Goal: Navigation & Orientation: Find specific page/section

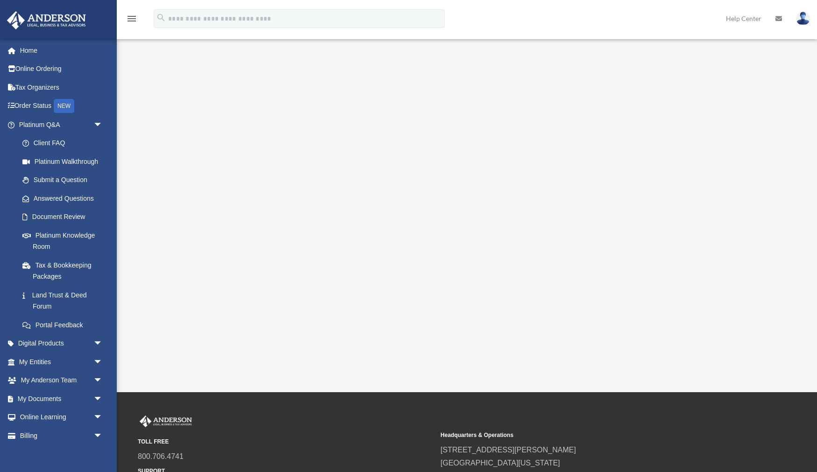
scroll to position [27, 0]
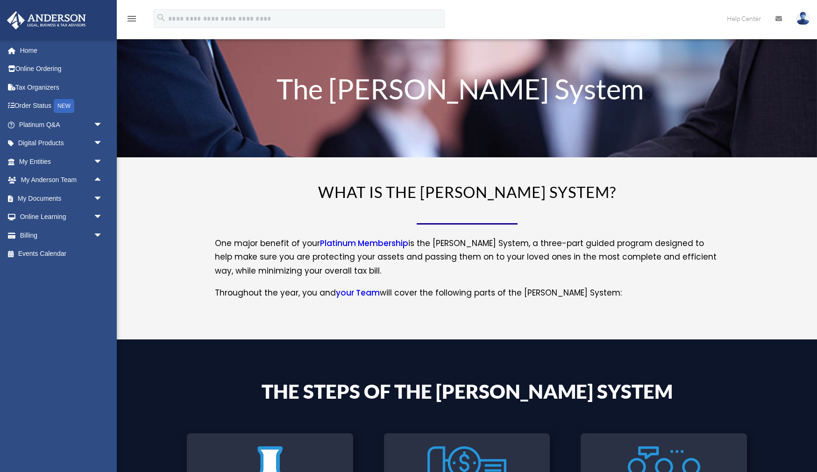
click at [797, 13] on link at bounding box center [803, 18] width 28 height 41
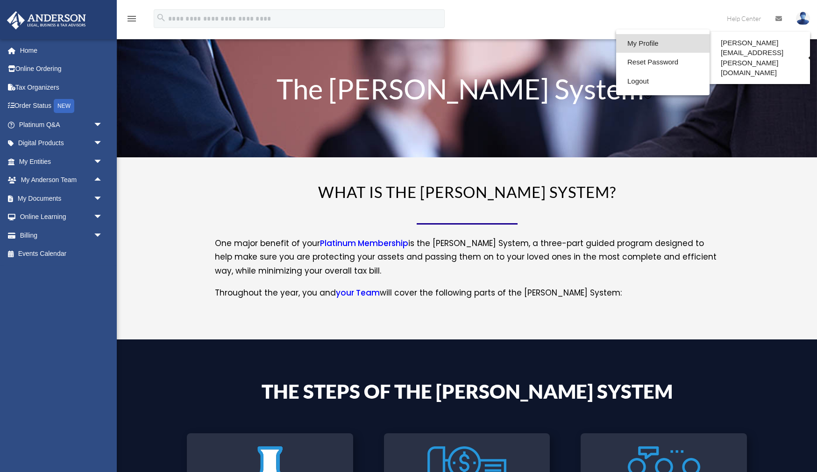
click at [641, 43] on link "My Profile" at bounding box center [662, 43] width 93 height 19
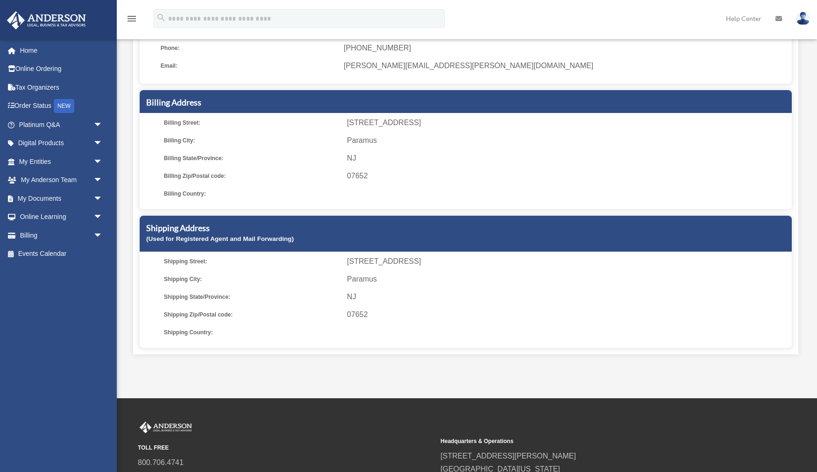
scroll to position [210, 0]
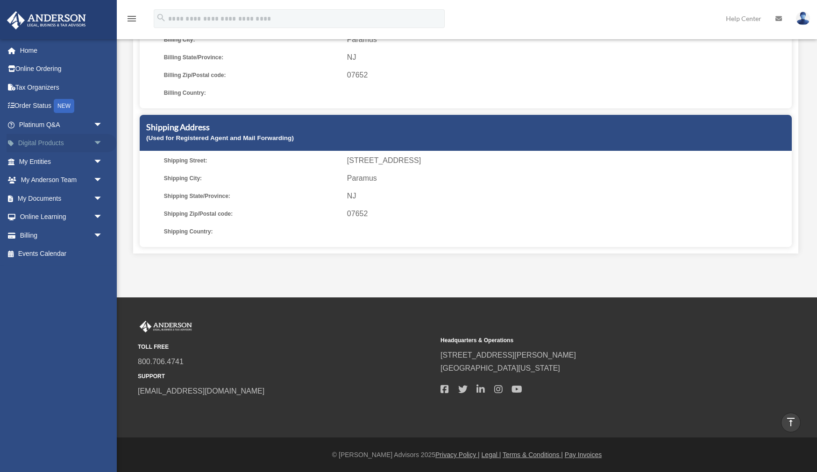
click at [97, 143] on span "arrow_drop_down" at bounding box center [102, 143] width 19 height 19
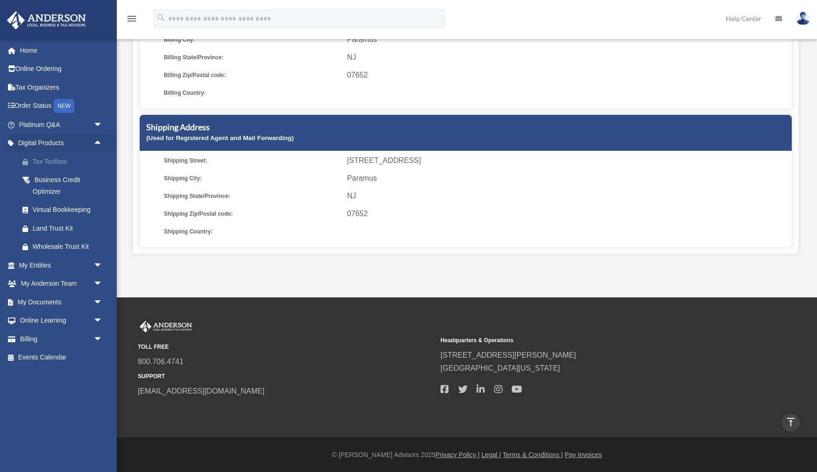
click at [78, 165] on div "Tax Toolbox" at bounding box center [69, 162] width 72 height 12
click at [75, 214] on div "Virtual Bookkeeping" at bounding box center [69, 210] width 72 height 12
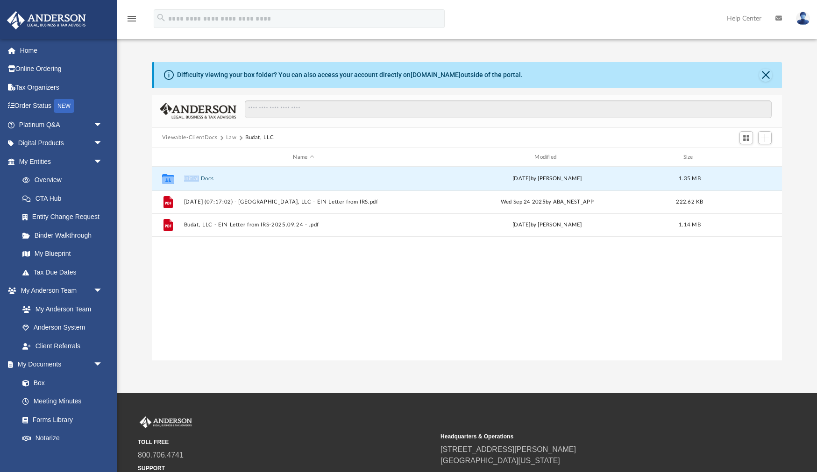
scroll to position [212, 630]
click at [42, 51] on link "Home" at bounding box center [62, 50] width 110 height 19
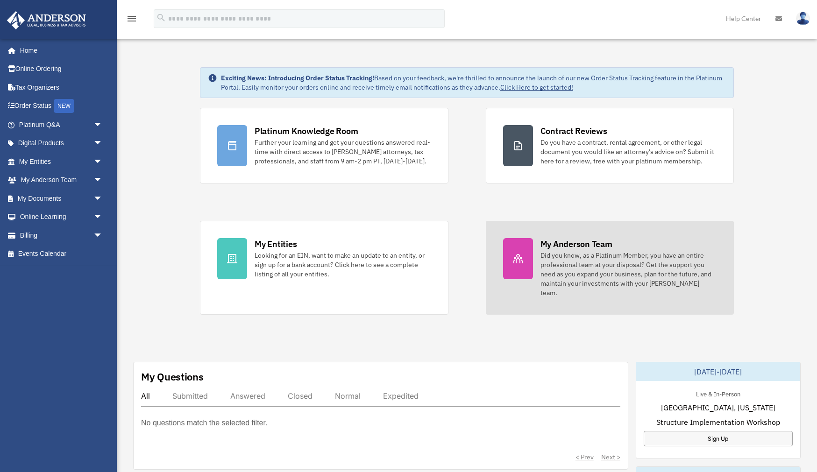
click at [531, 255] on div at bounding box center [518, 258] width 30 height 41
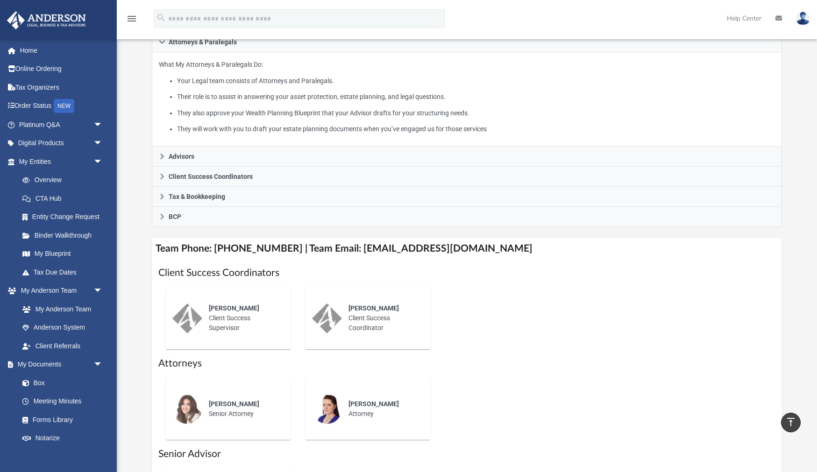
scroll to position [158, 0]
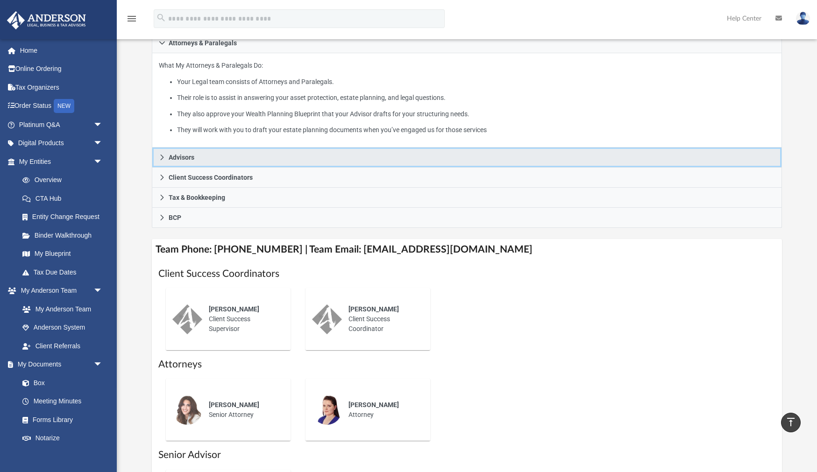
click at [505, 150] on link "Advisors" at bounding box center [467, 158] width 630 height 20
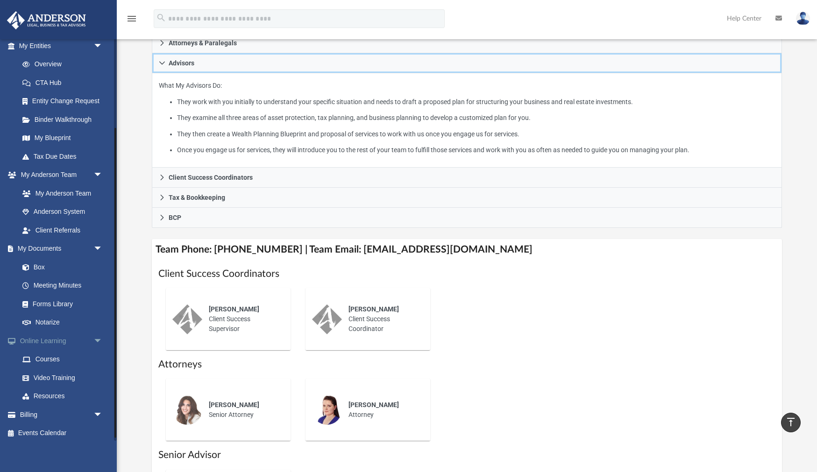
scroll to position [120, 0]
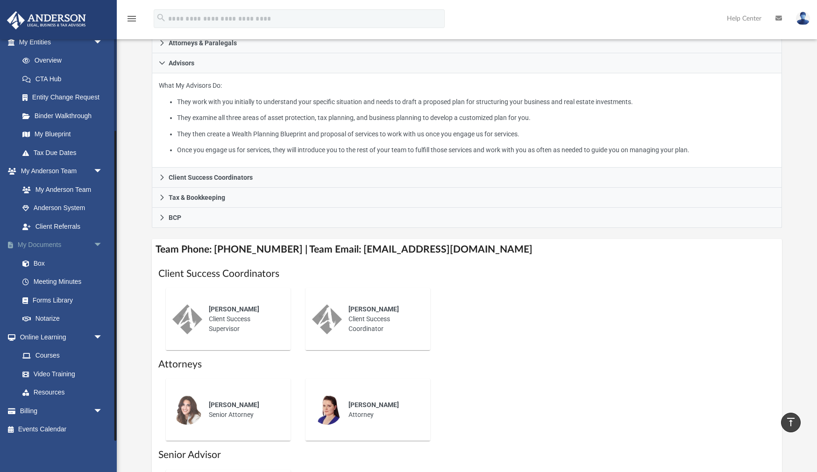
click at [77, 240] on link "My Documents arrow_drop_down" at bounding box center [62, 245] width 110 height 19
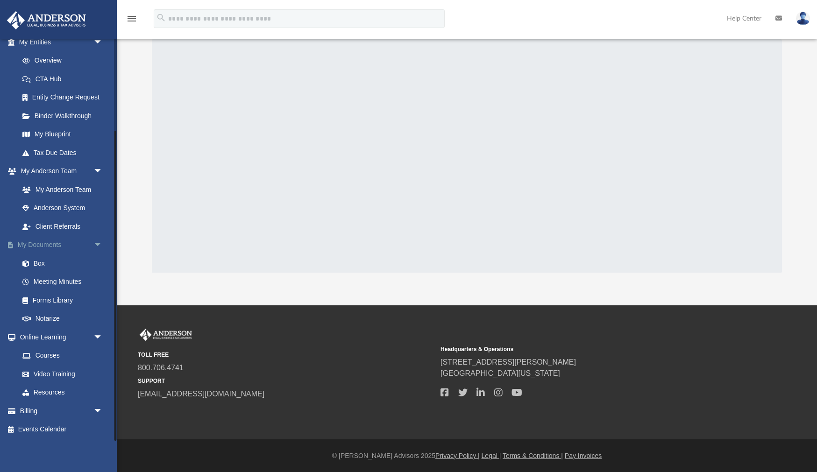
click at [94, 242] on span "arrow_drop_down" at bounding box center [102, 245] width 19 height 19
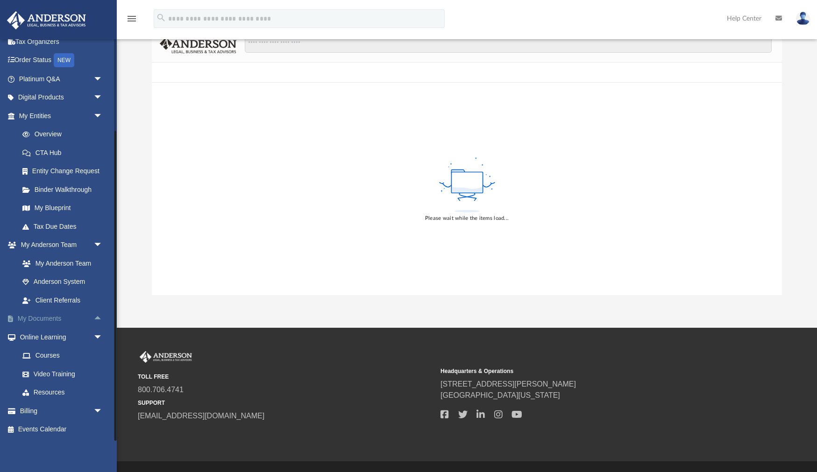
scroll to position [88, 0]
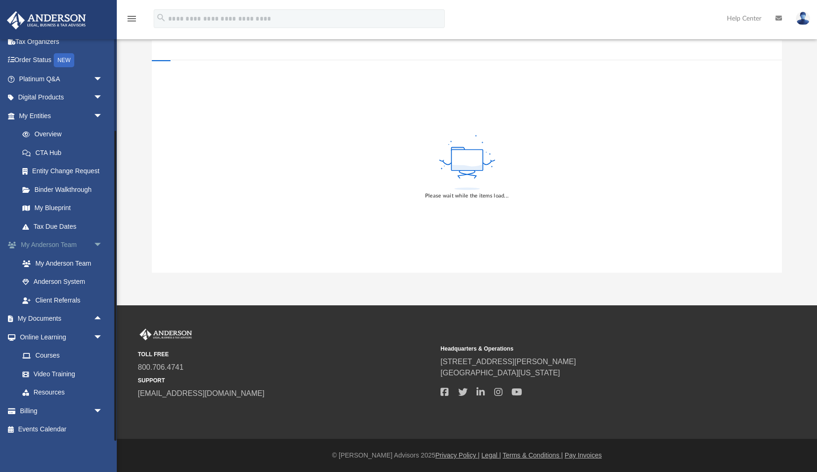
click at [94, 242] on span "arrow_drop_down" at bounding box center [102, 245] width 19 height 19
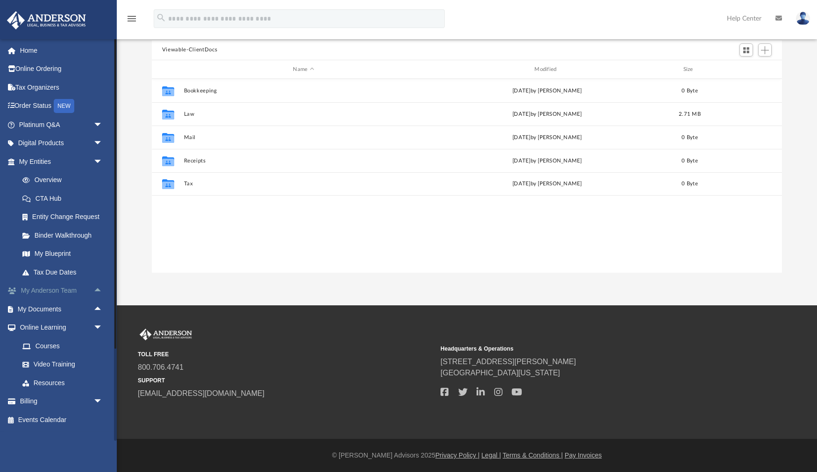
scroll to position [212, 630]
click at [98, 327] on span "arrow_drop_down" at bounding box center [102, 328] width 19 height 19
click at [93, 161] on span "arrow_drop_down" at bounding box center [102, 161] width 19 height 19
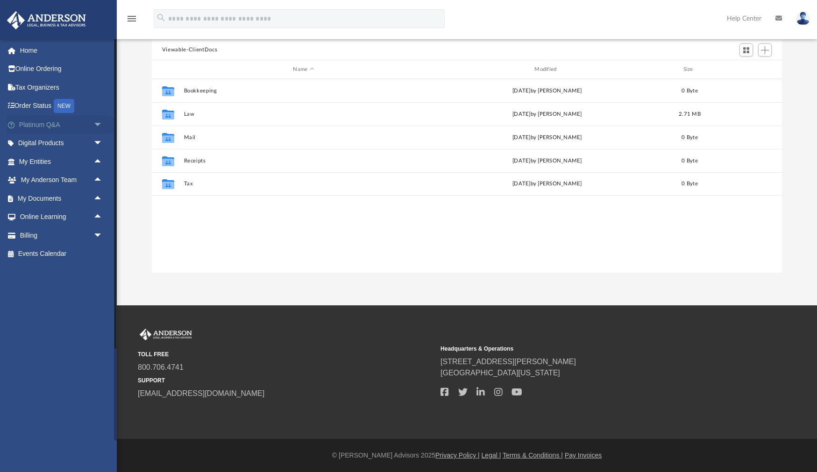
click at [107, 124] on span "arrow_drop_down" at bounding box center [102, 124] width 19 height 19
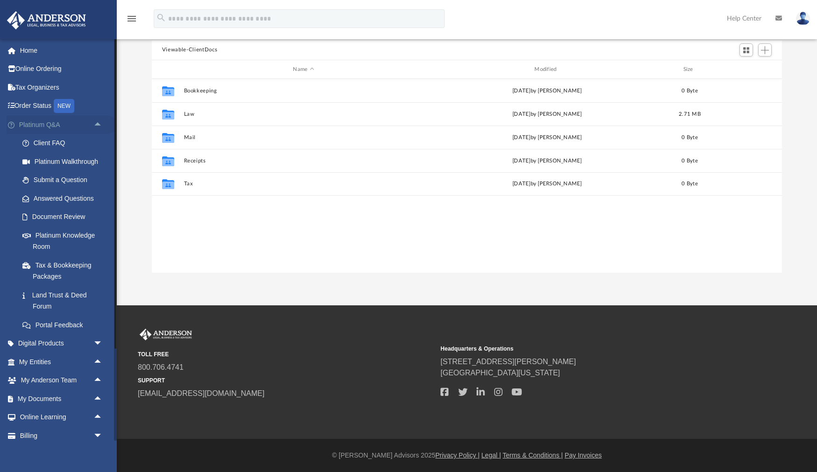
click at [104, 124] on span "arrow_drop_up" at bounding box center [102, 124] width 19 height 19
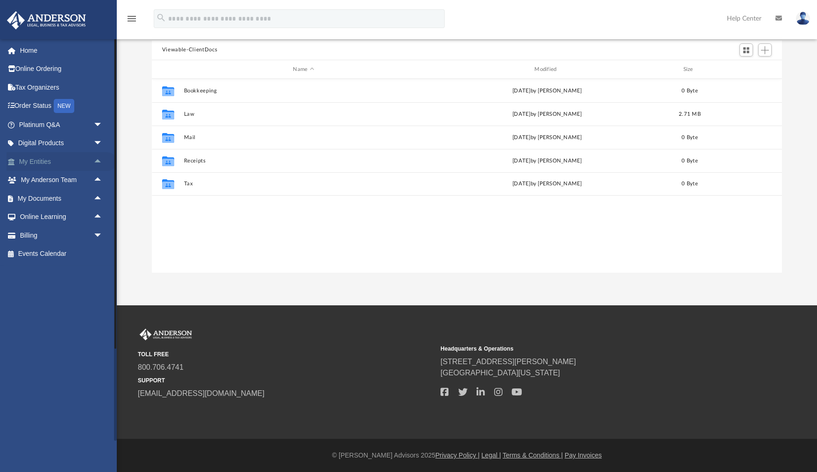
click at [71, 159] on link "My Entities arrow_drop_up" at bounding box center [62, 161] width 110 height 19
click at [93, 160] on span "arrow_drop_up" at bounding box center [102, 161] width 19 height 19
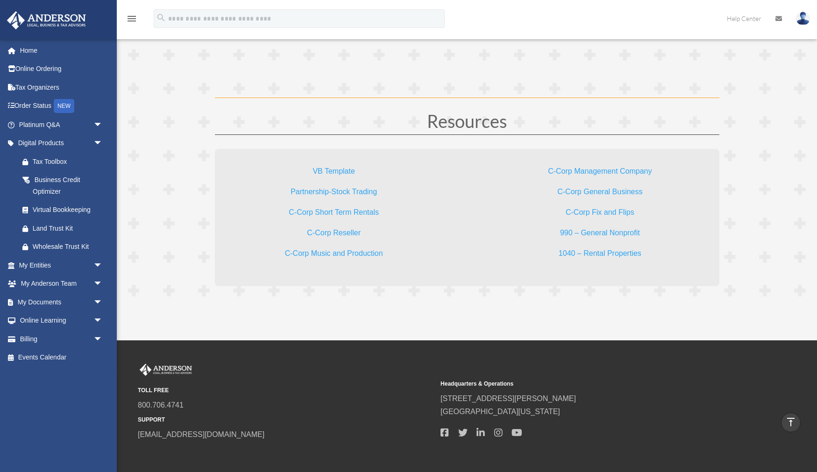
scroll to position [2781, 0]
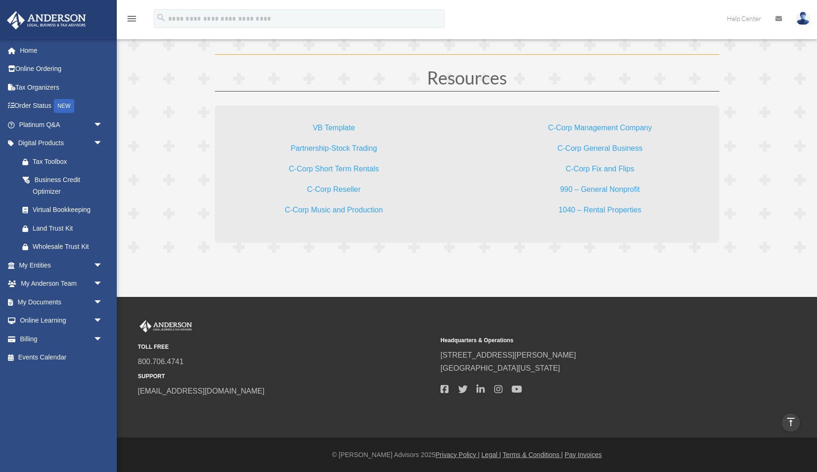
click at [553, 124] on link "C-Corp Management Company" at bounding box center [600, 130] width 104 height 13
click at [65, 265] on link "My Entities arrow_drop_down" at bounding box center [62, 265] width 110 height 19
click at [100, 264] on span "arrow_drop_down" at bounding box center [102, 265] width 19 height 19
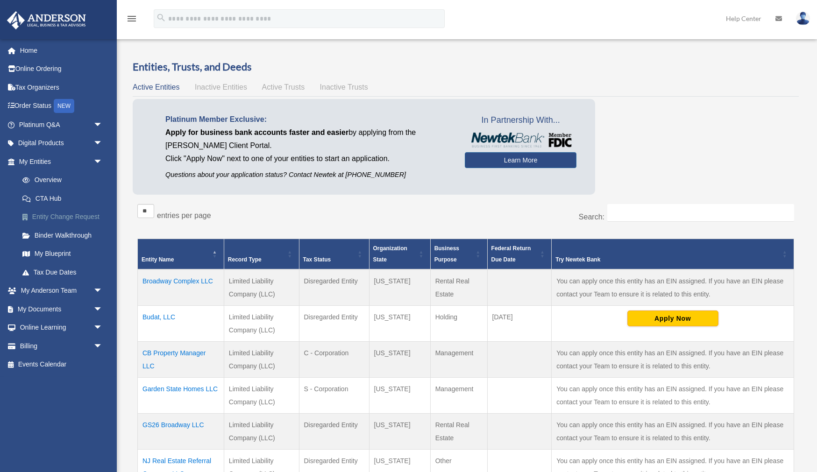
click at [74, 223] on link "Entity Change Request" at bounding box center [65, 217] width 104 height 19
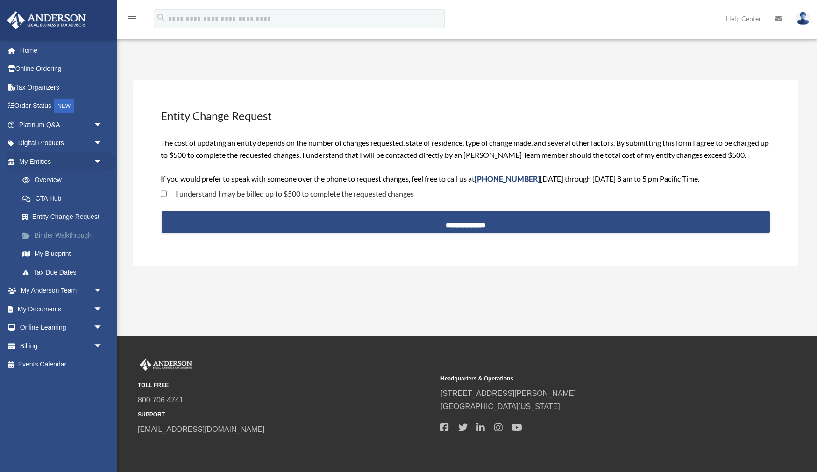
click at [80, 235] on link "Binder Walkthrough" at bounding box center [65, 235] width 104 height 19
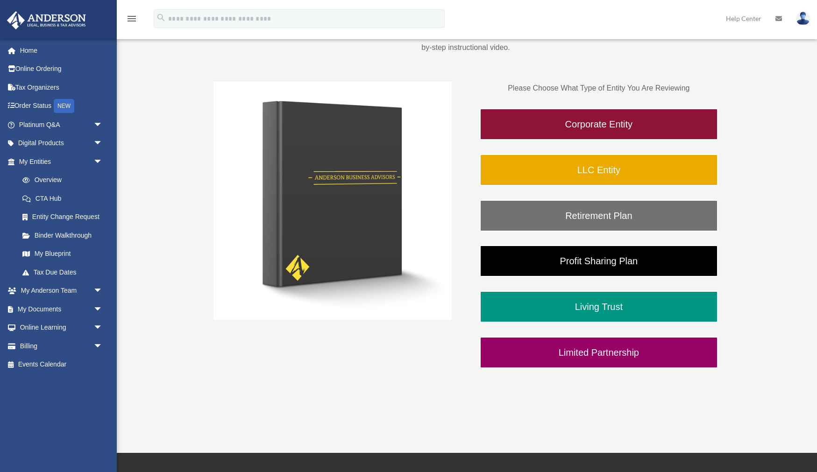
scroll to position [108, 0]
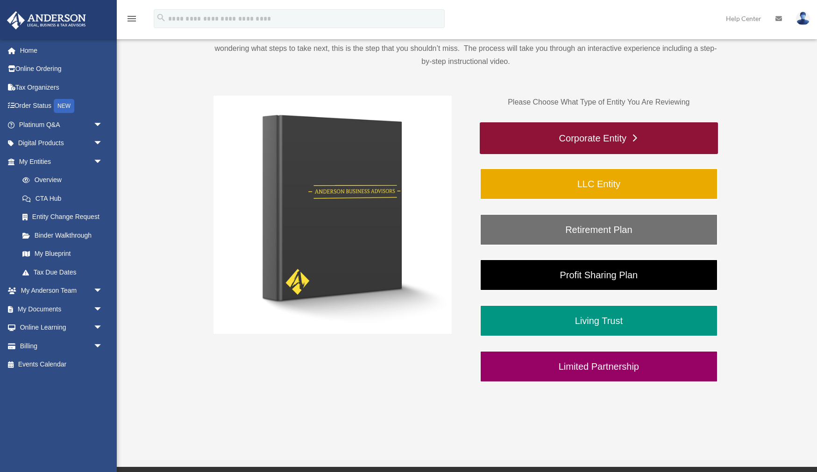
click at [598, 136] on link "Corporate Entity" at bounding box center [599, 138] width 238 height 32
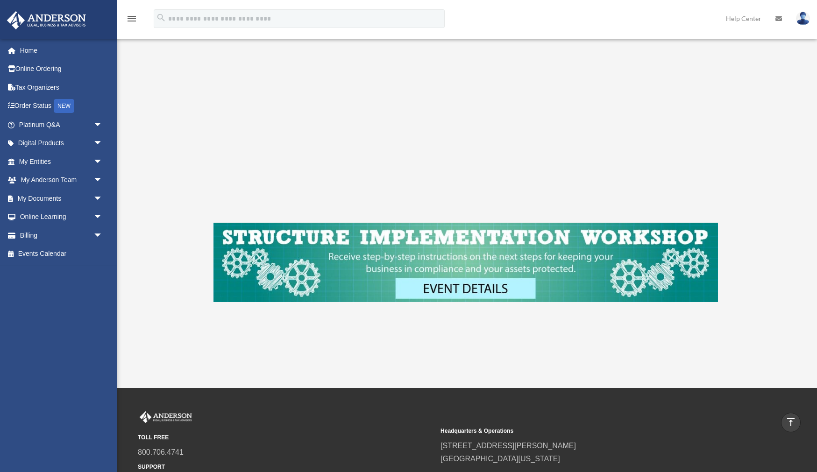
scroll to position [229, 0]
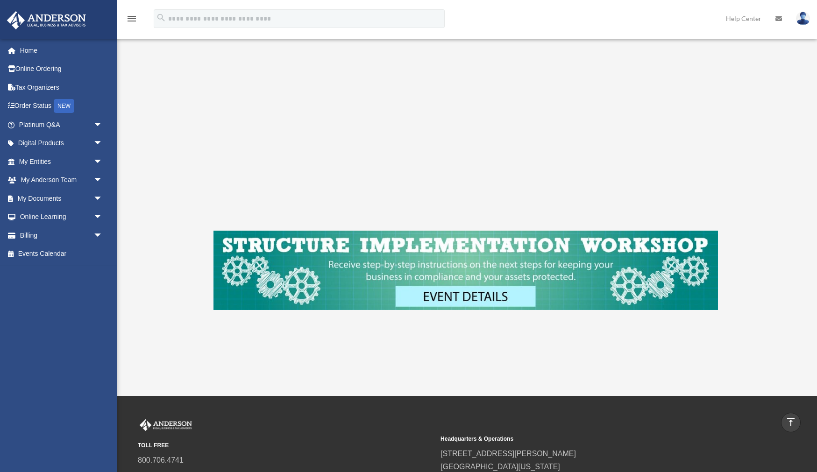
click at [462, 294] on img at bounding box center [466, 270] width 505 height 79
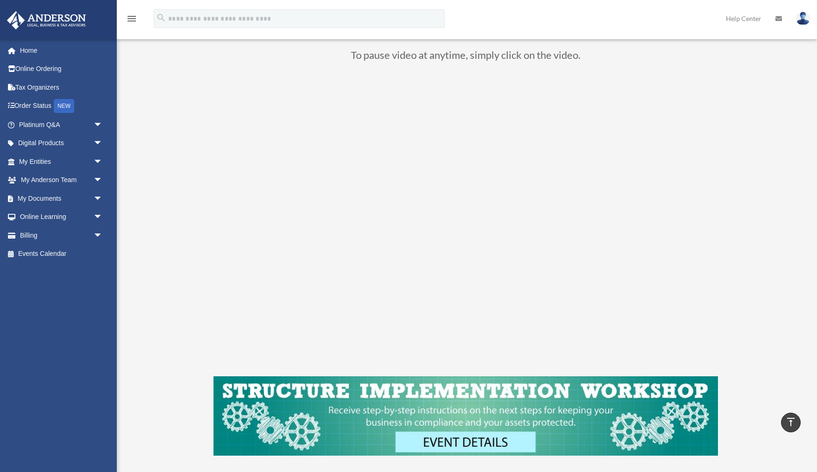
scroll to position [74, 0]
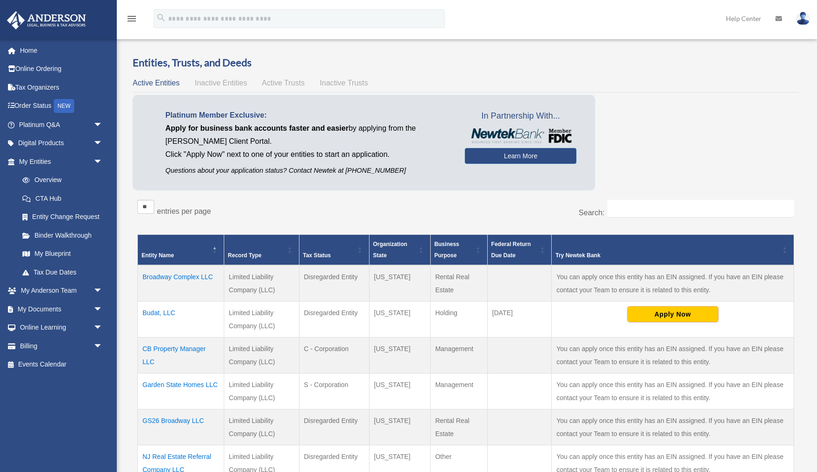
scroll to position [6, 0]
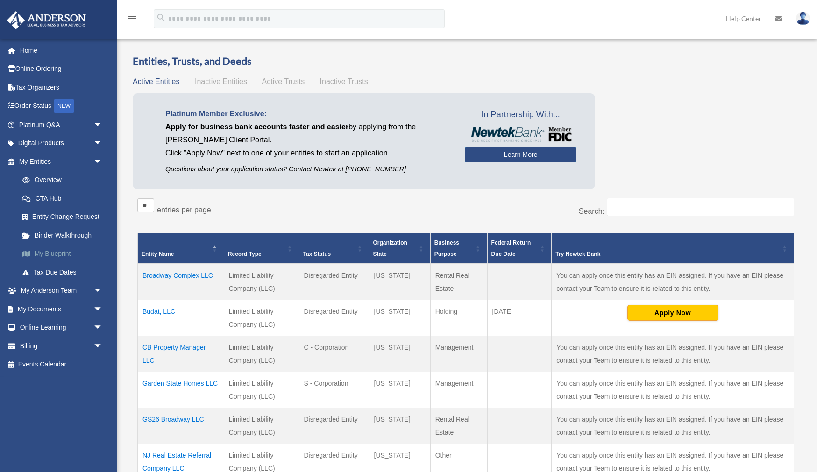
click at [56, 255] on link "My Blueprint" at bounding box center [65, 254] width 104 height 19
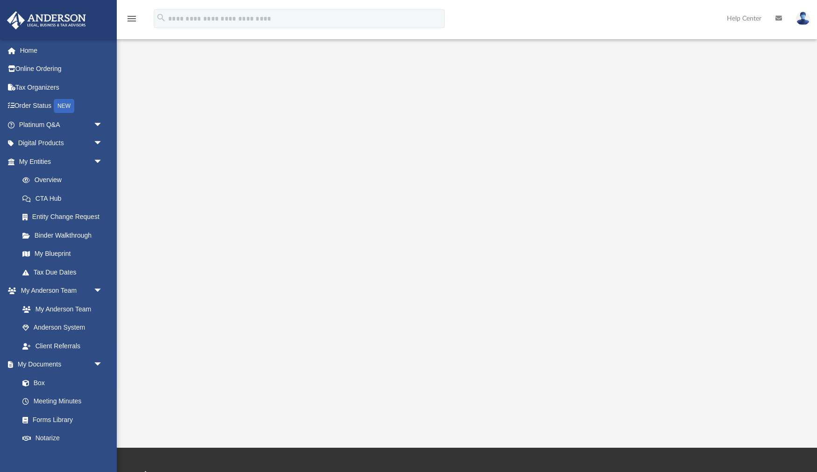
scroll to position [22, 0]
